Goal: Task Accomplishment & Management: Manage account settings

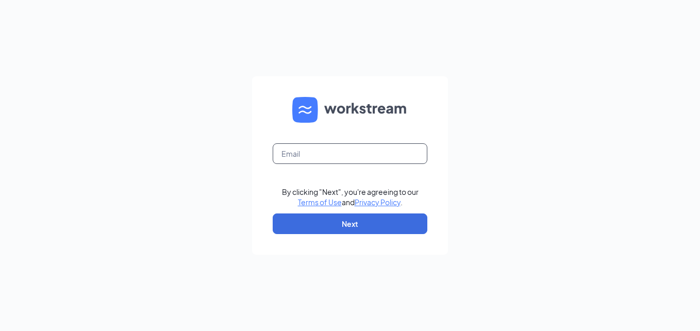
click at [282, 152] on input "text" at bounding box center [350, 153] width 155 height 21
type input "sk2362@smoothieking.com"
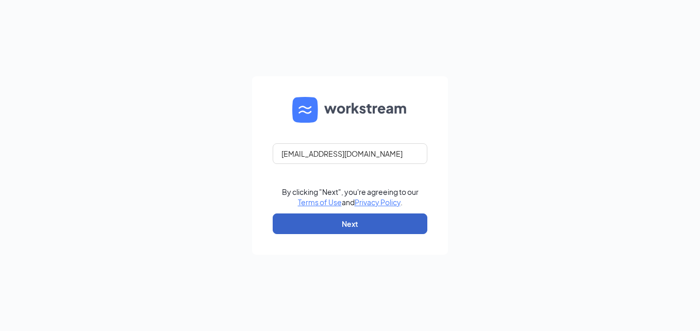
click at [324, 222] on button "Next" at bounding box center [350, 224] width 155 height 21
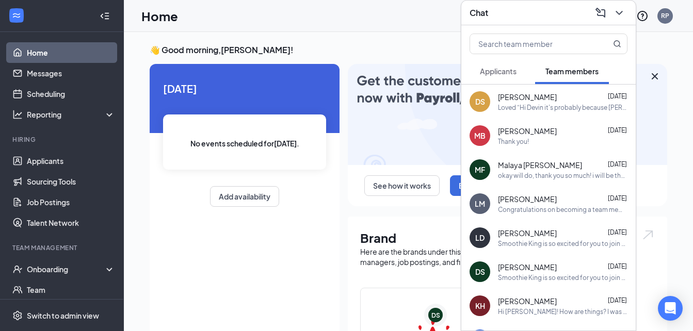
click at [360, 9] on div "Home RP" at bounding box center [408, 16] width 569 height 32
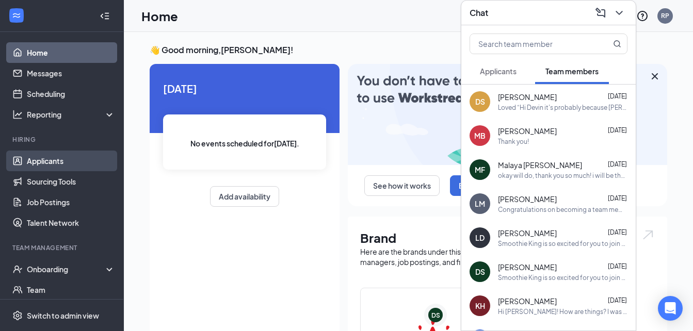
click at [36, 158] on link "Applicants" at bounding box center [71, 161] width 88 height 21
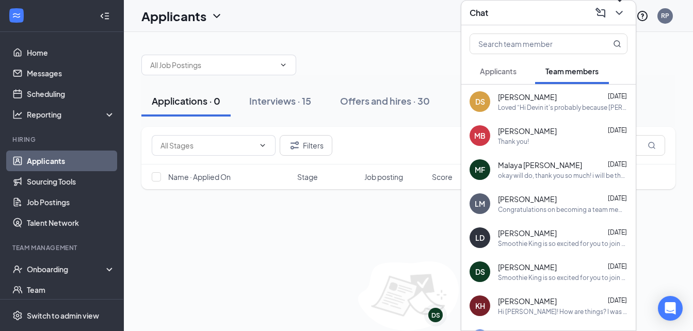
click at [618, 13] on icon "ChevronDown" at bounding box center [618, 13] width 7 height 4
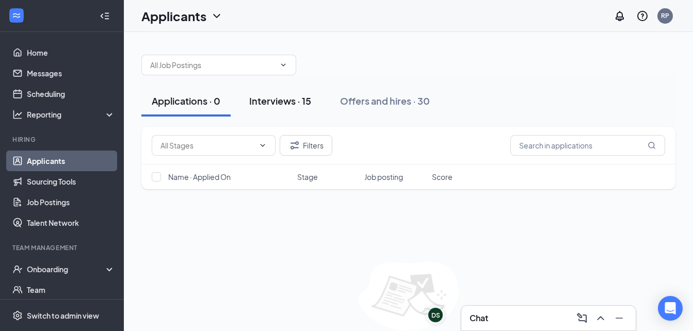
click at [291, 106] on div "Interviews · 15" at bounding box center [280, 100] width 62 height 13
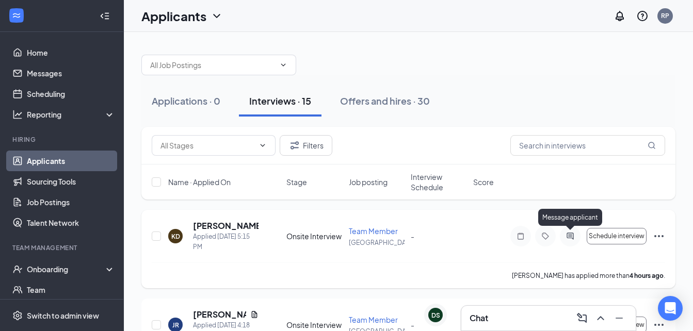
click at [569, 239] on icon "ActiveChat" at bounding box center [570, 236] width 12 height 8
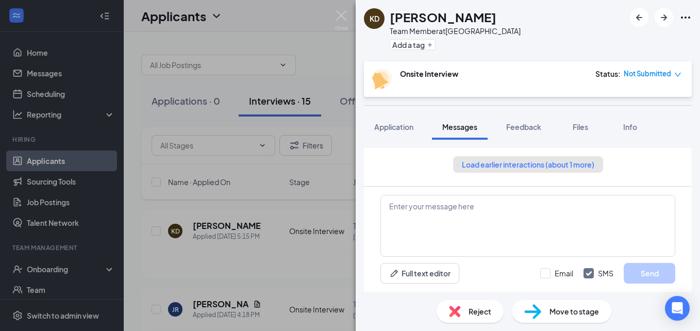
click at [481, 164] on button "Load earlier interactions (about 1 more)" at bounding box center [528, 164] width 150 height 17
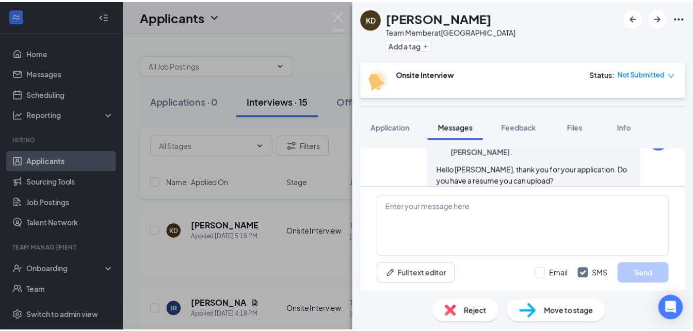
scroll to position [416, 0]
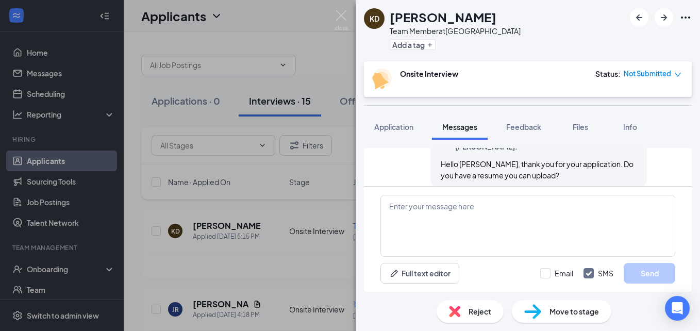
click at [189, 271] on div "KD Kayla Donald Team Member at Indianapolis Add a tag Onsite Interview Status :…" at bounding box center [350, 165] width 700 height 331
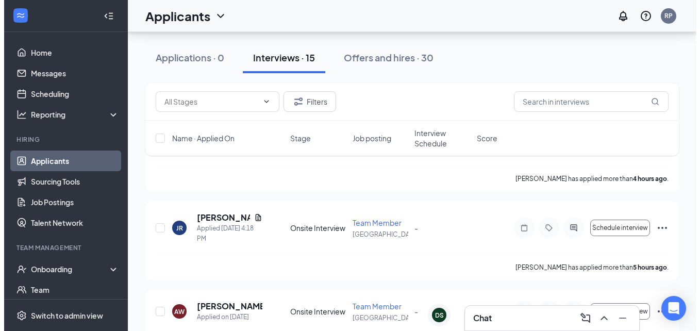
scroll to position [106, 0]
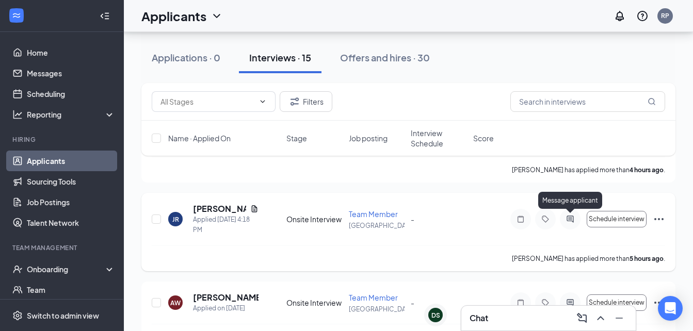
click at [568, 223] on div at bounding box center [570, 219] width 21 height 21
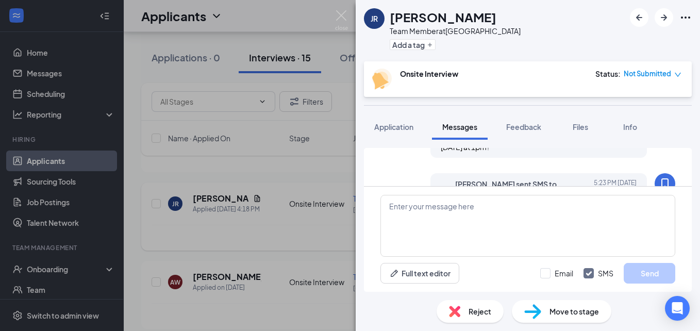
scroll to position [614, 0]
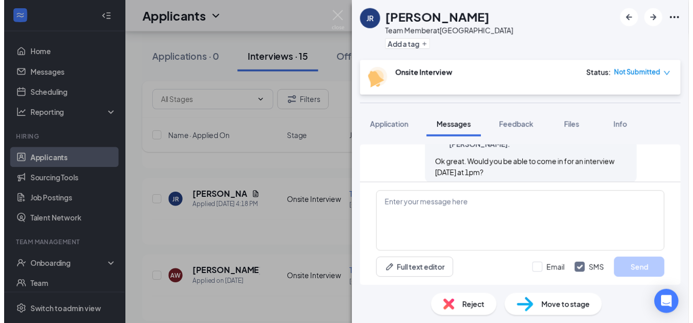
scroll to position [524, 0]
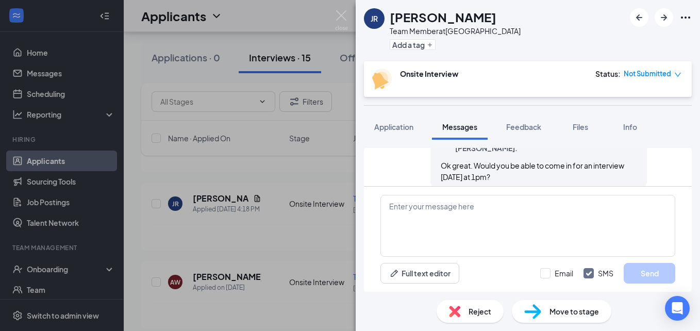
click at [264, 251] on div "JR Johanna Rosales Team Member at Indianapolis Add a tag Onsite Interview Statu…" at bounding box center [350, 165] width 700 height 331
